Goal: Transaction & Acquisition: Purchase product/service

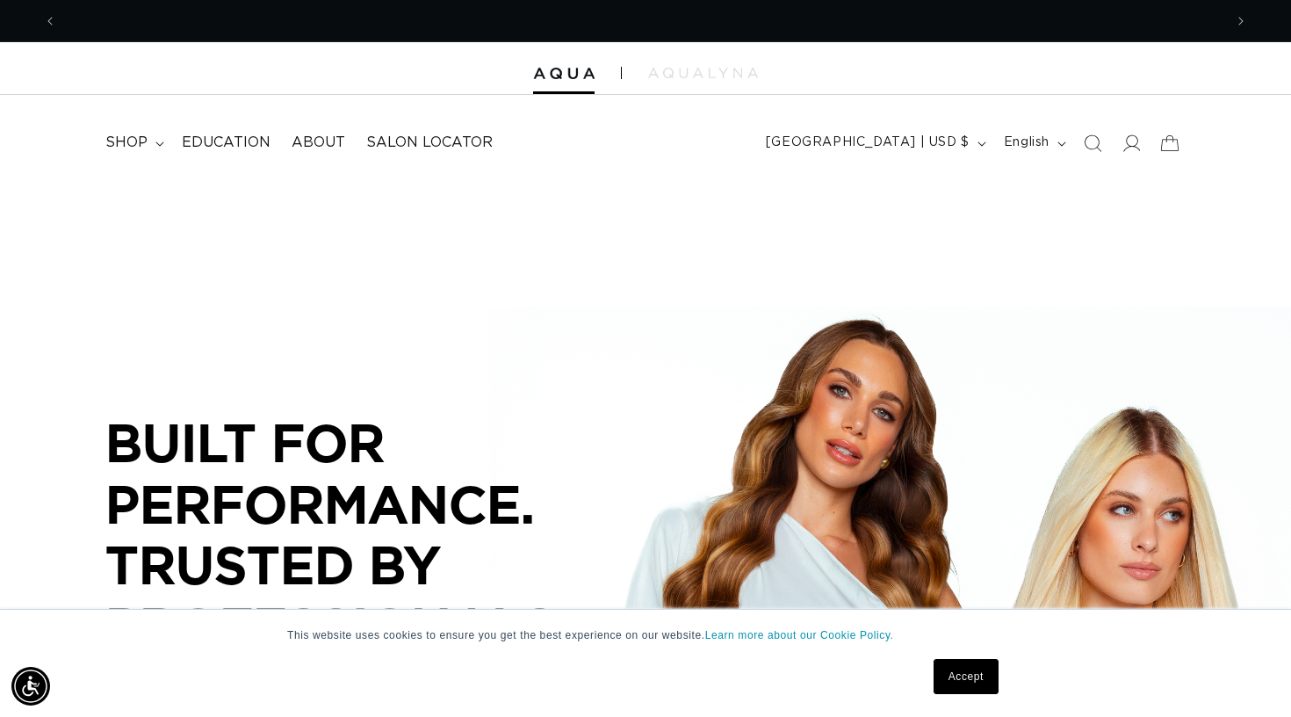
scroll to position [0, 1166]
click at [1131, 144] on icon at bounding box center [1131, 143] width 18 height 18
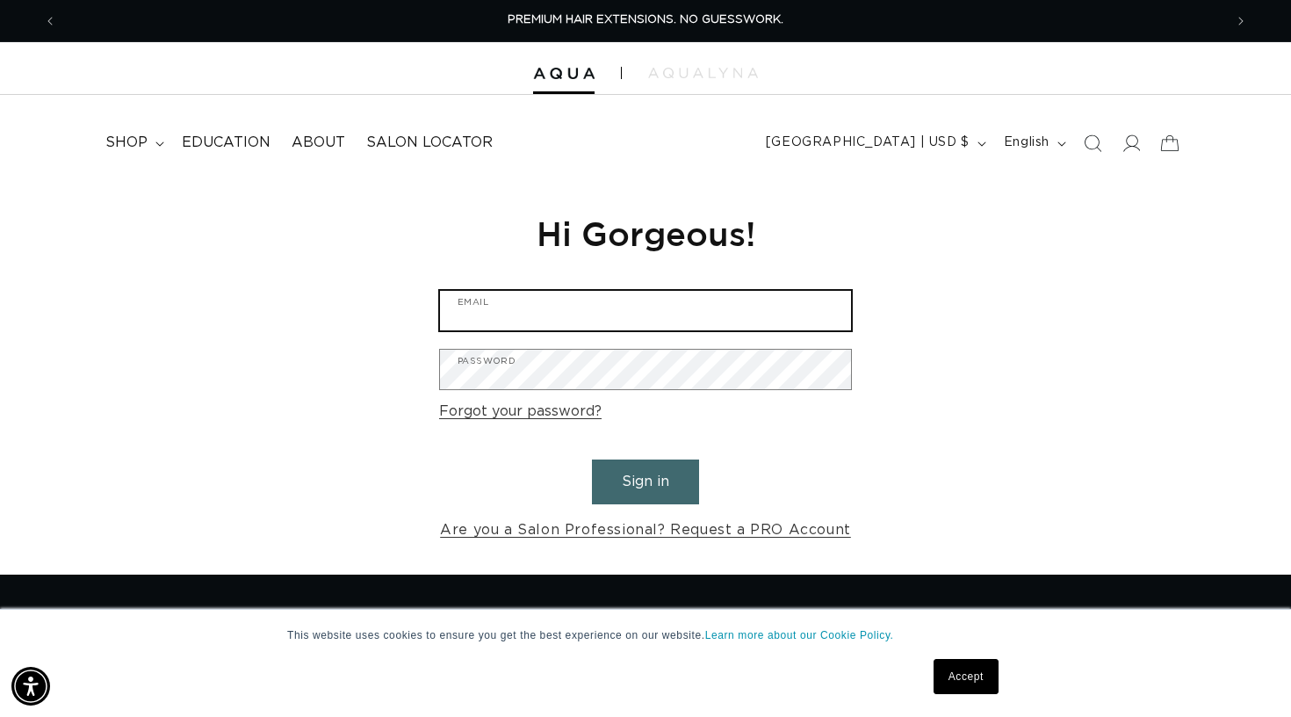
type input "[EMAIL_ADDRESS][DOMAIN_NAME]"
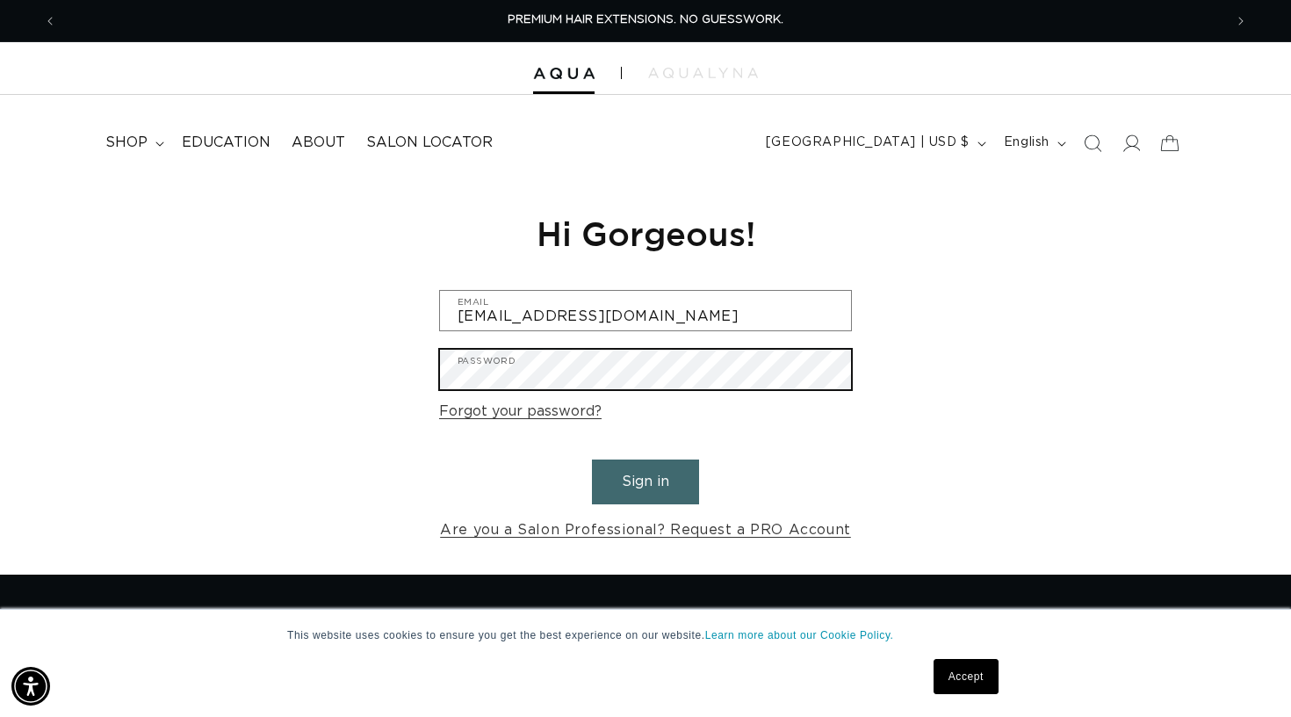
click at [646, 479] on button "Sign in" at bounding box center [645, 481] width 107 height 45
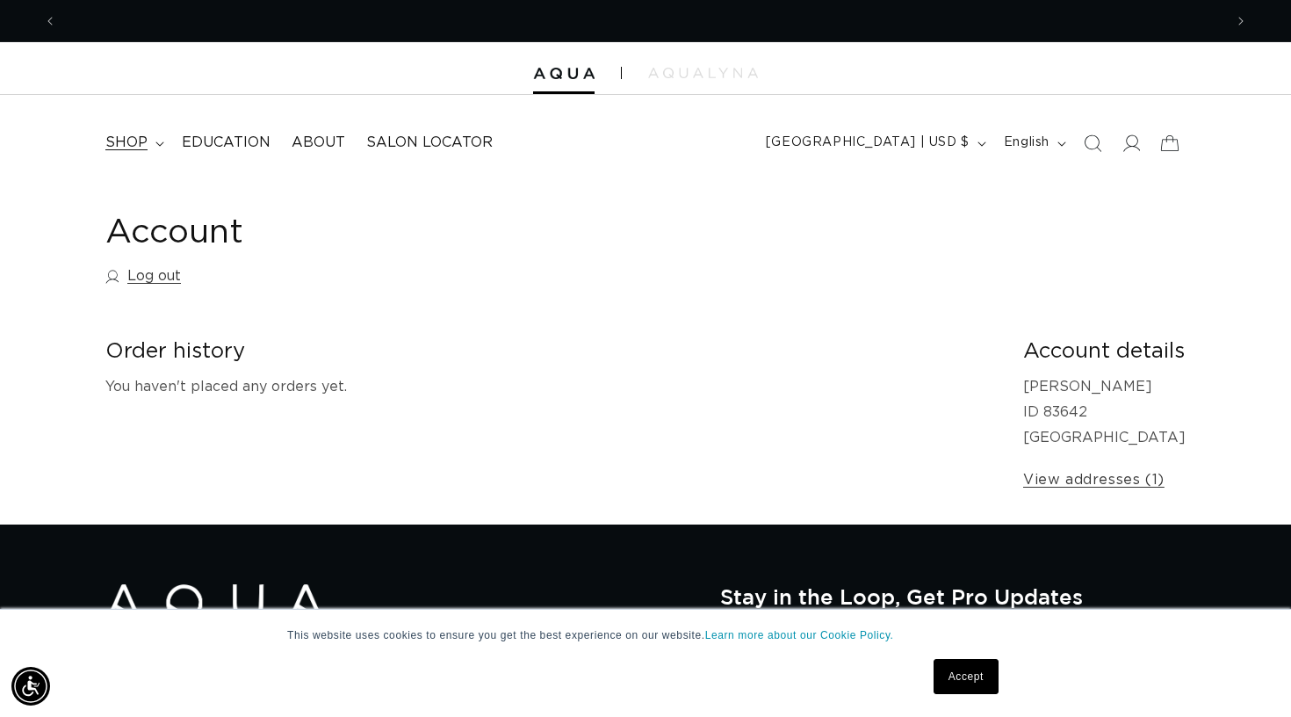
scroll to position [0, 1166]
click at [221, 139] on span "Education" at bounding box center [226, 143] width 89 height 18
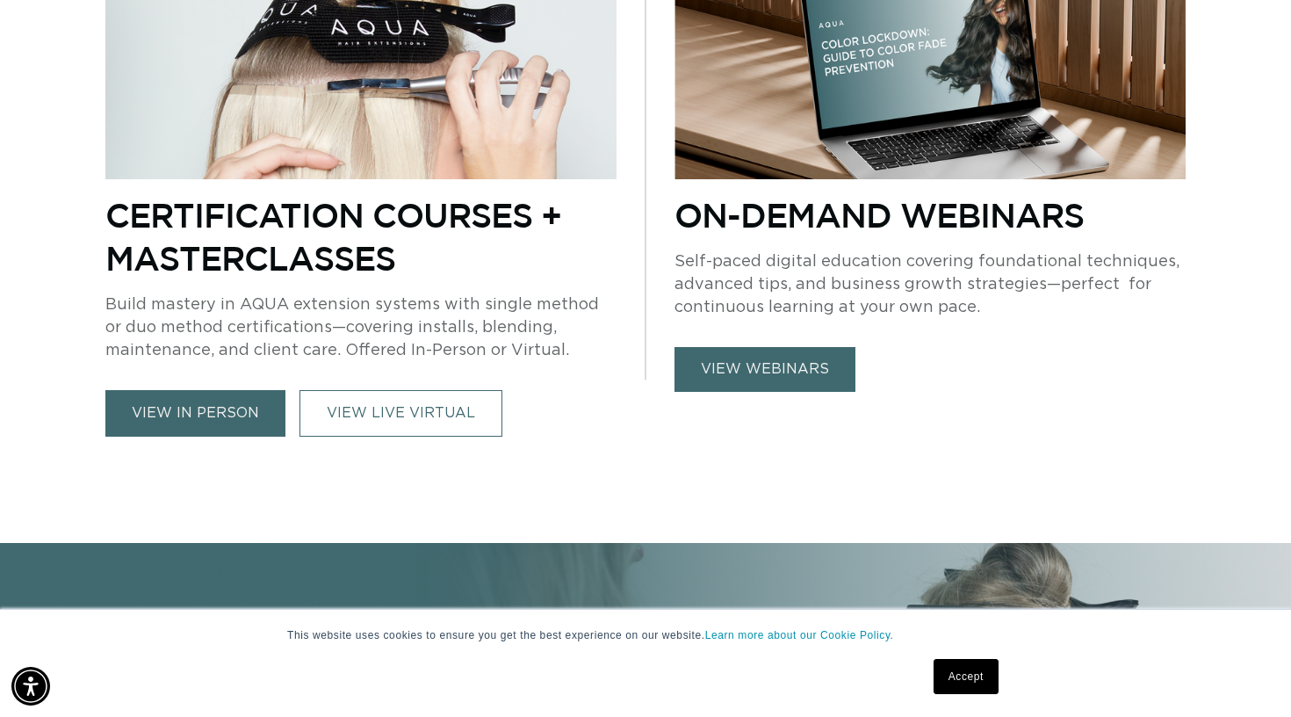
scroll to position [0, 2333]
click at [969, 663] on link "Accept" at bounding box center [966, 676] width 65 height 35
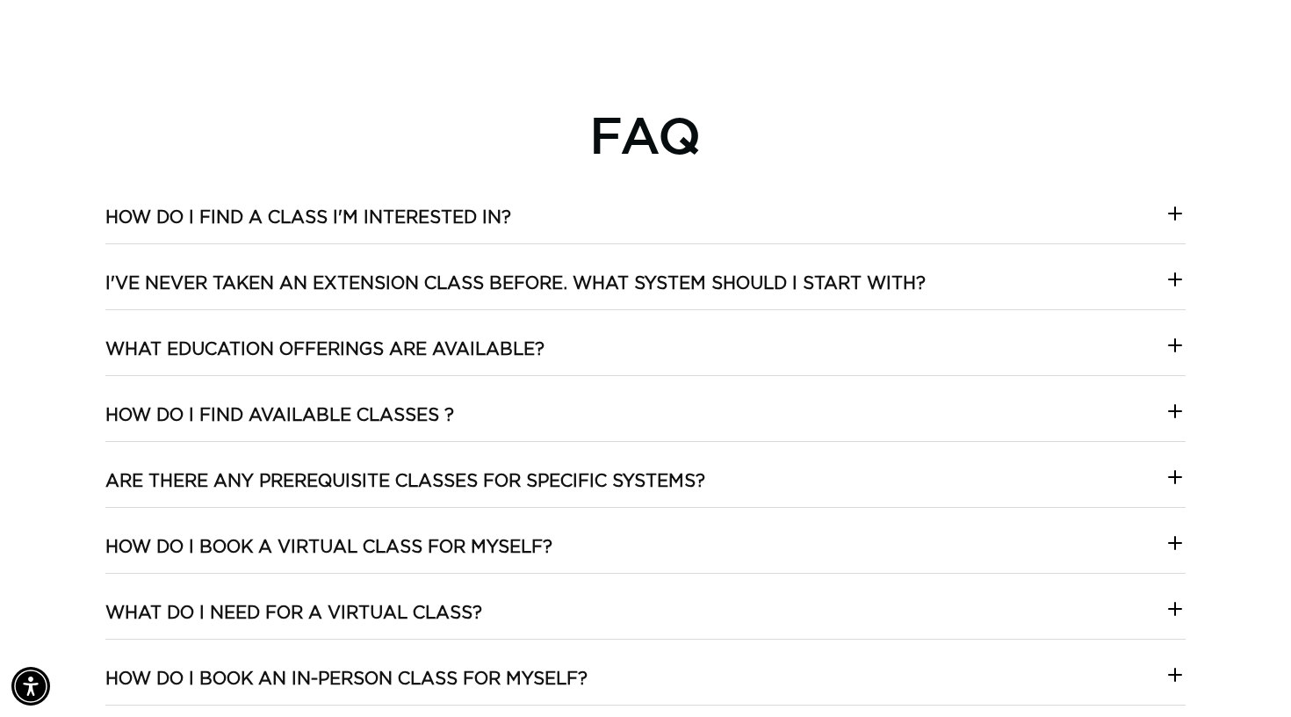
scroll to position [0, 0]
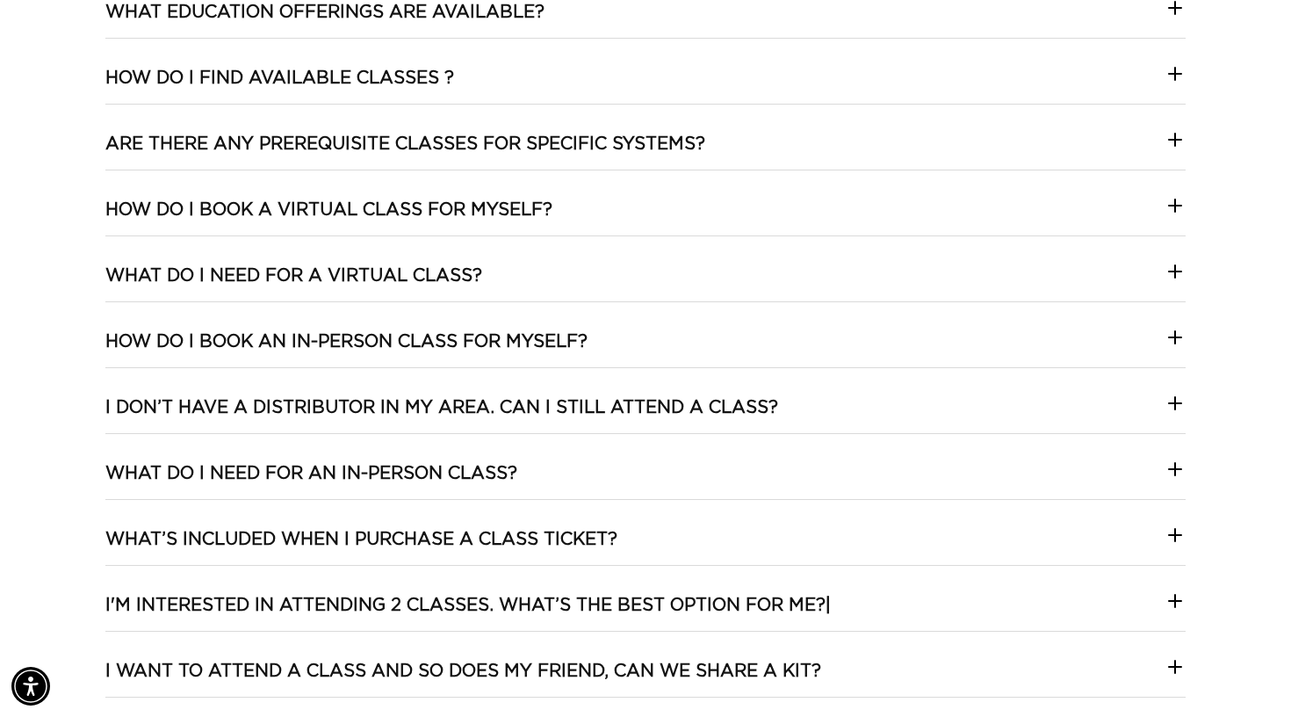
click at [574, 254] on div "How do I find a class I'm interested in? We’ve made it easy! Browse our AQUA Ed…" at bounding box center [645, 396] width 1080 height 1054
click at [599, 279] on summary "What do I need for a virtual class?" at bounding box center [645, 282] width 1080 height 37
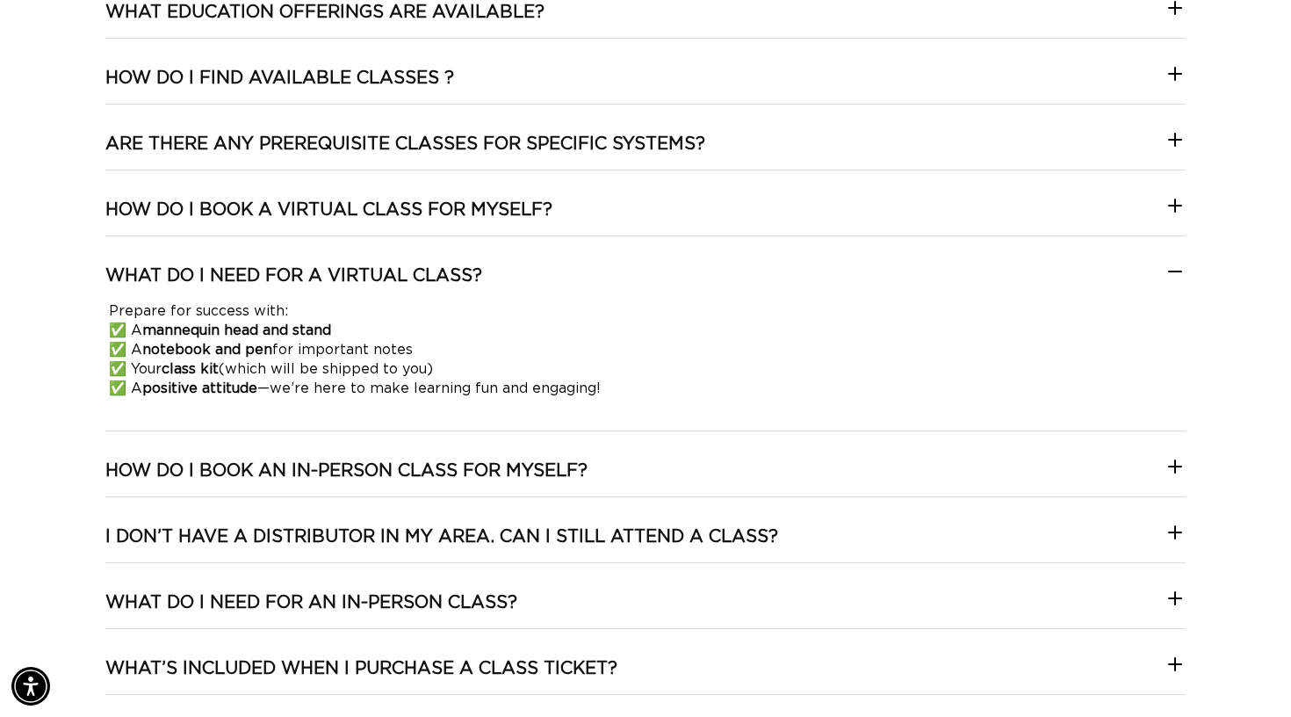
click at [612, 270] on summary "What do I need for a virtual class?" at bounding box center [645, 282] width 1080 height 37
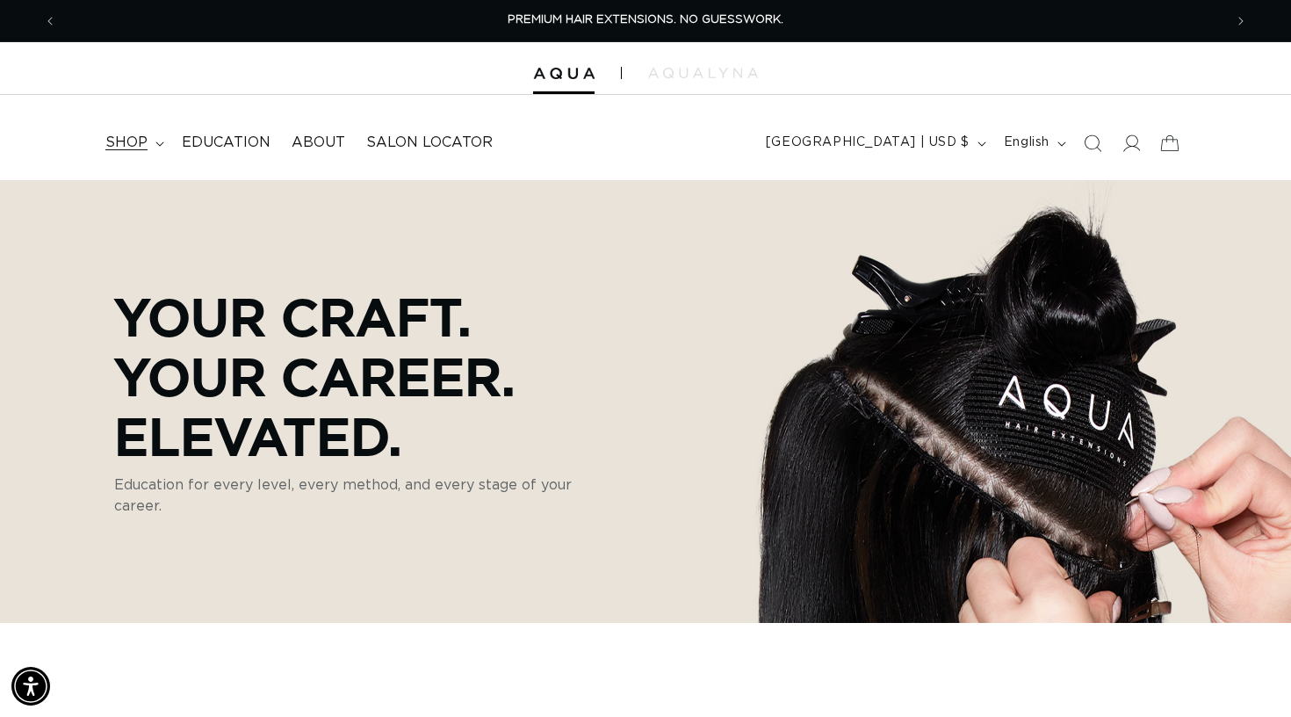
click at [157, 132] on summary "shop" at bounding box center [133, 143] width 76 height 40
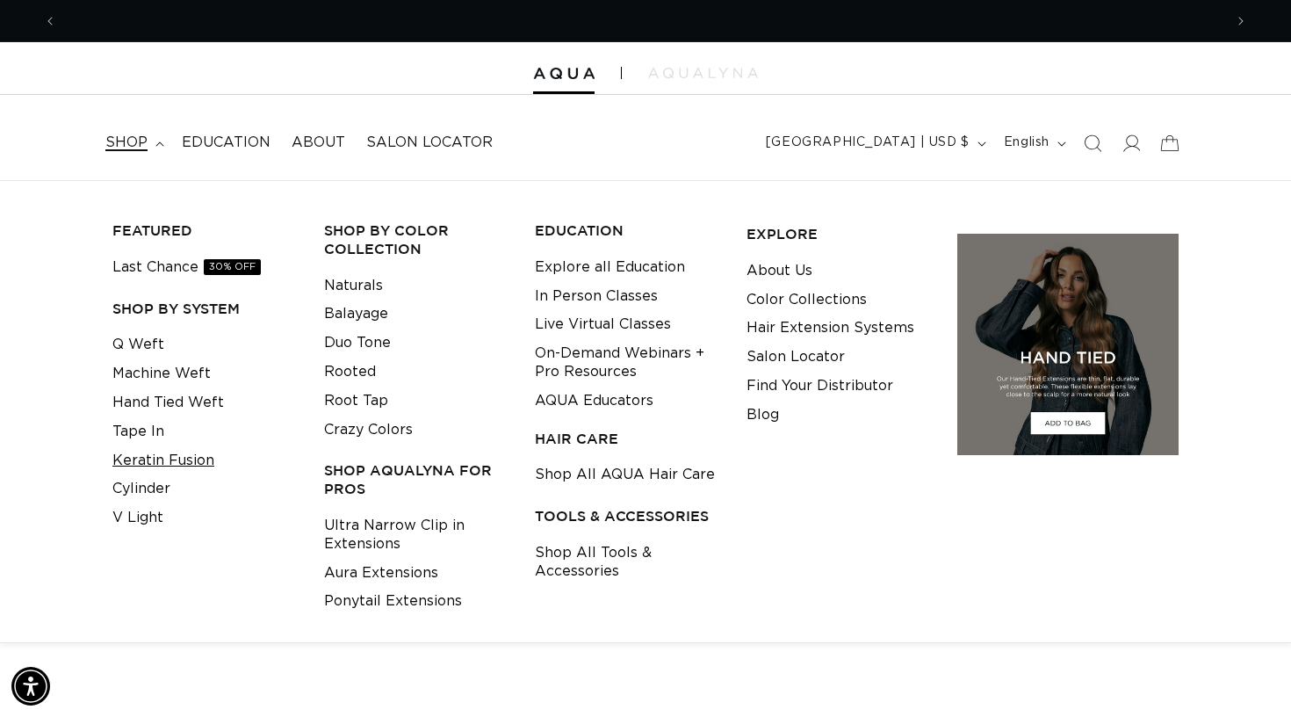
scroll to position [0, 2333]
click at [160, 449] on link "Keratin Fusion" at bounding box center [163, 460] width 102 height 29
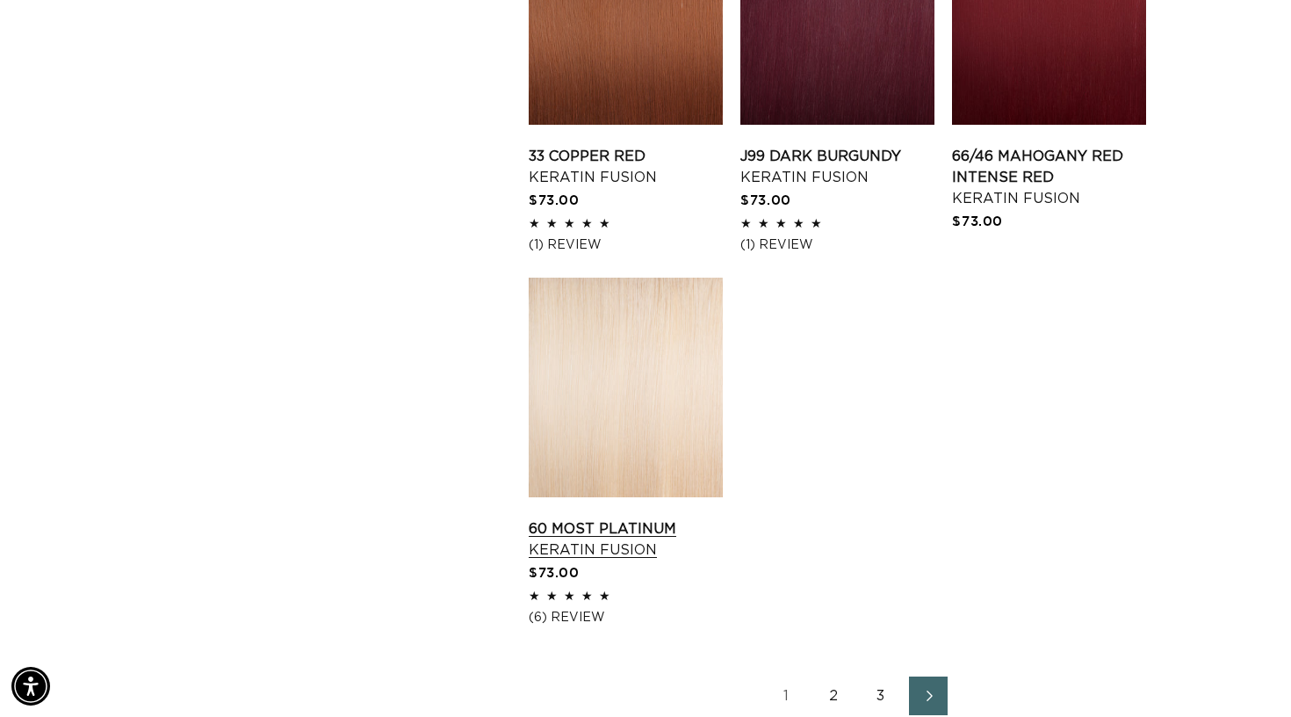
scroll to position [0, 1166]
click at [594, 523] on link "60 Most Platinum Keratin Fusion" at bounding box center [626, 539] width 194 height 42
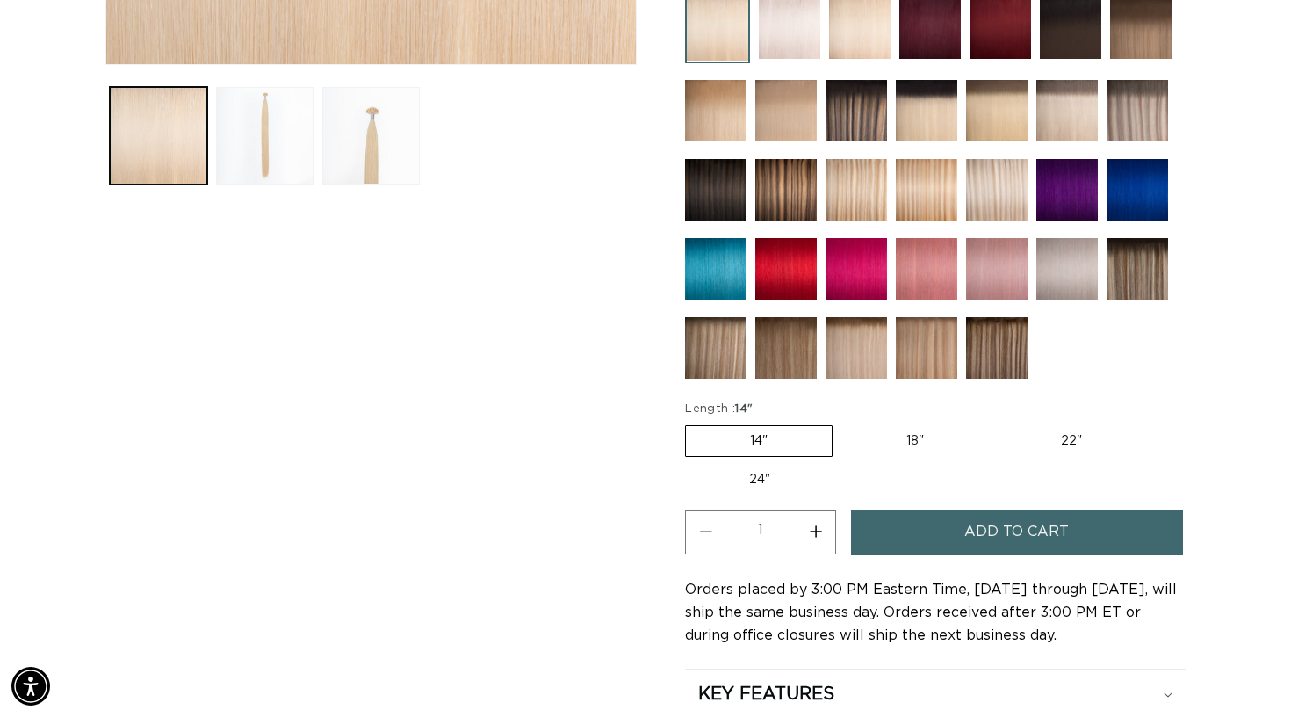
scroll to position [0, 1166]
click at [897, 437] on label "18" Variant sold out or unavailable" at bounding box center [915, 441] width 146 height 30
click at [842, 422] on input "18" Variant sold out or unavailable" at bounding box center [841, 422] width 1 height 1
radio input "true"
